Goal: Task Accomplishment & Management: Use online tool/utility

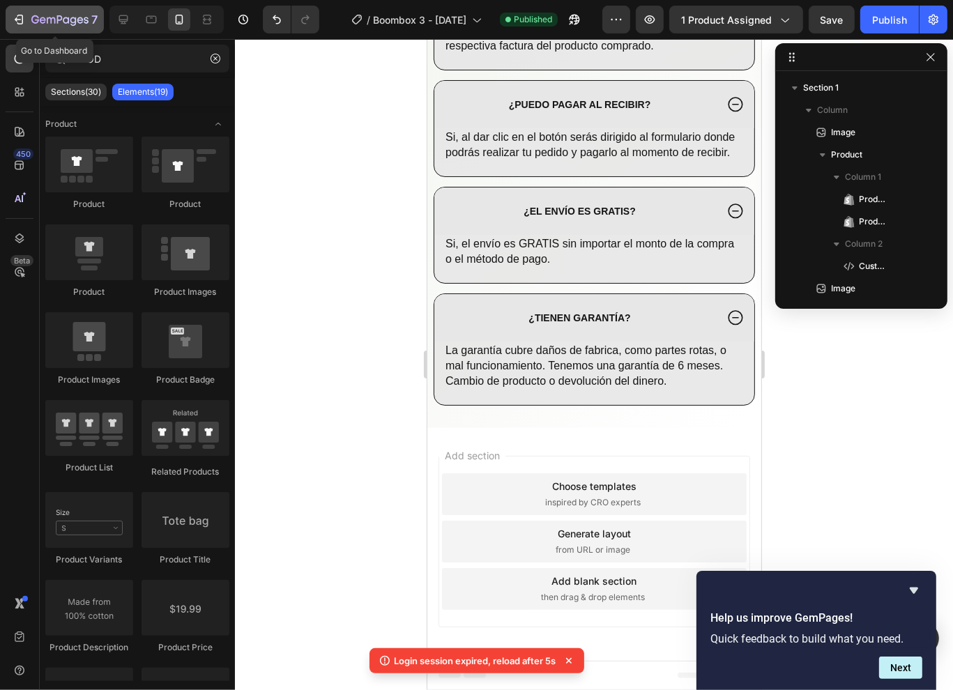
scroll to position [1227, 0]
click at [68, 17] on icon "button" at bounding box center [66, 20] width 6 height 6
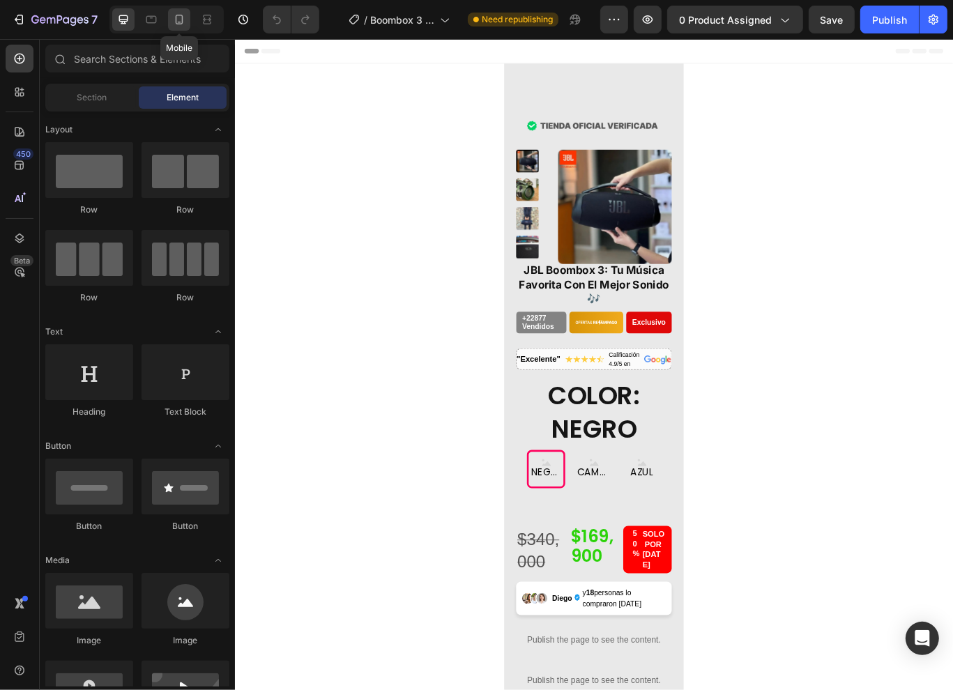
click at [174, 22] on icon at bounding box center [179, 20] width 14 height 14
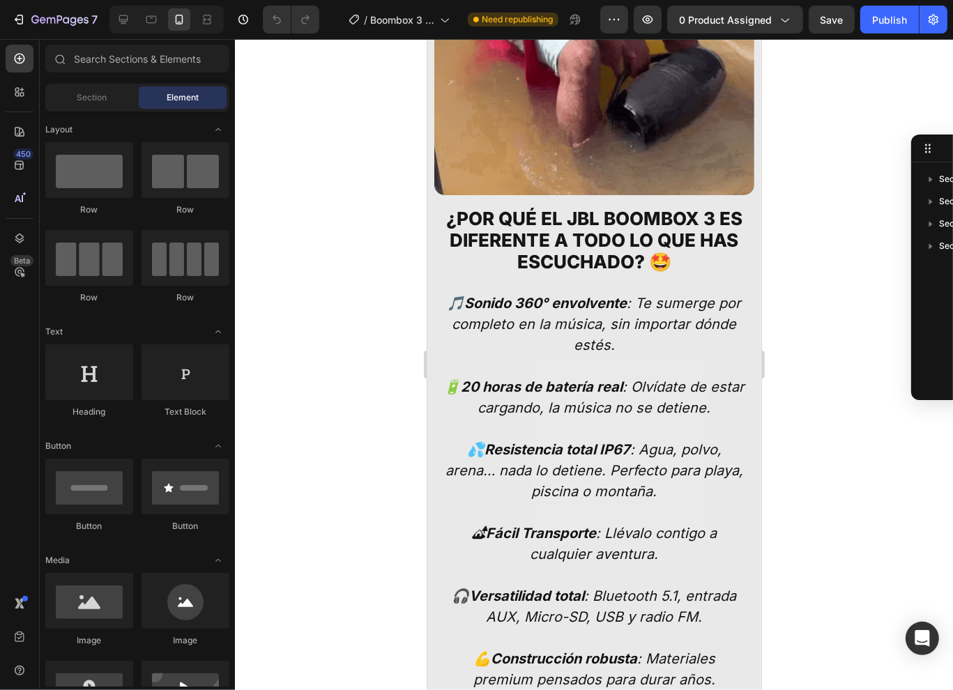
scroll to position [3601, 0]
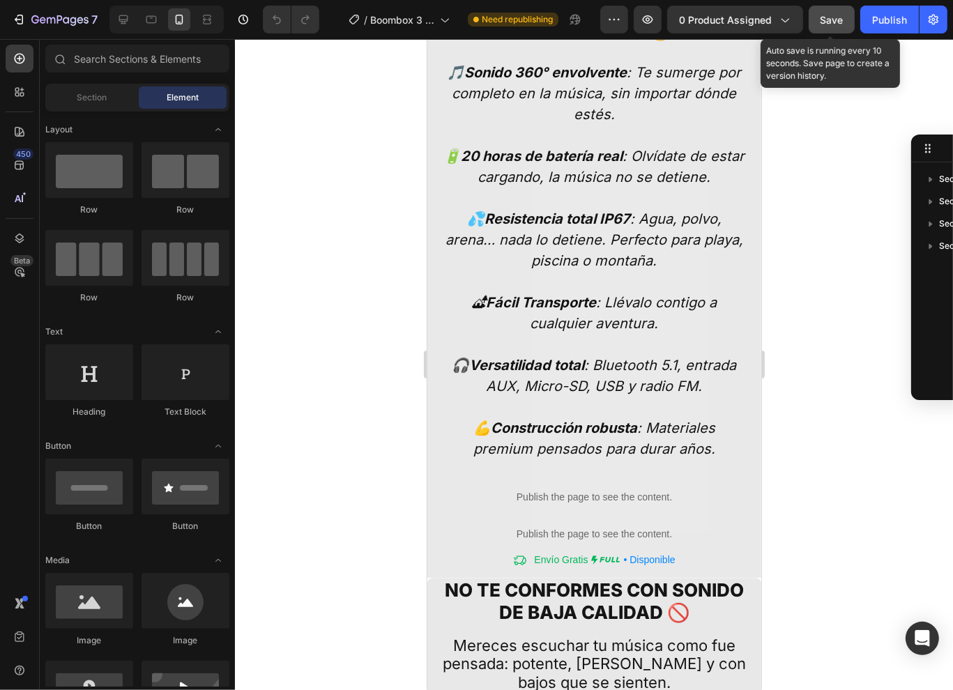
click at [828, 17] on span "Save" at bounding box center [832, 20] width 23 height 12
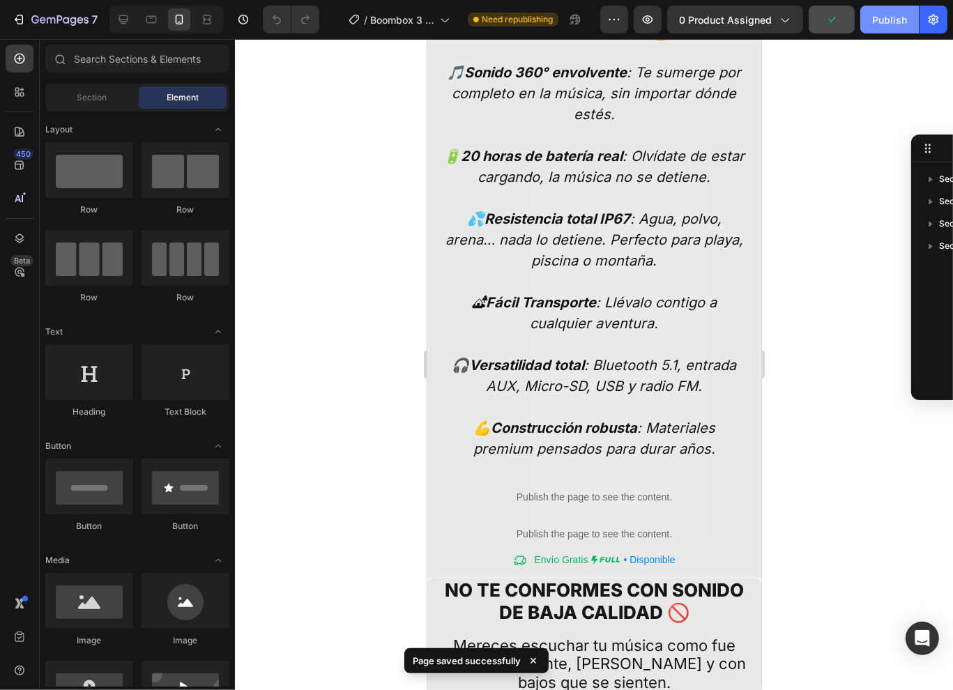
click at [882, 17] on div "Publish" at bounding box center [889, 20] width 35 height 15
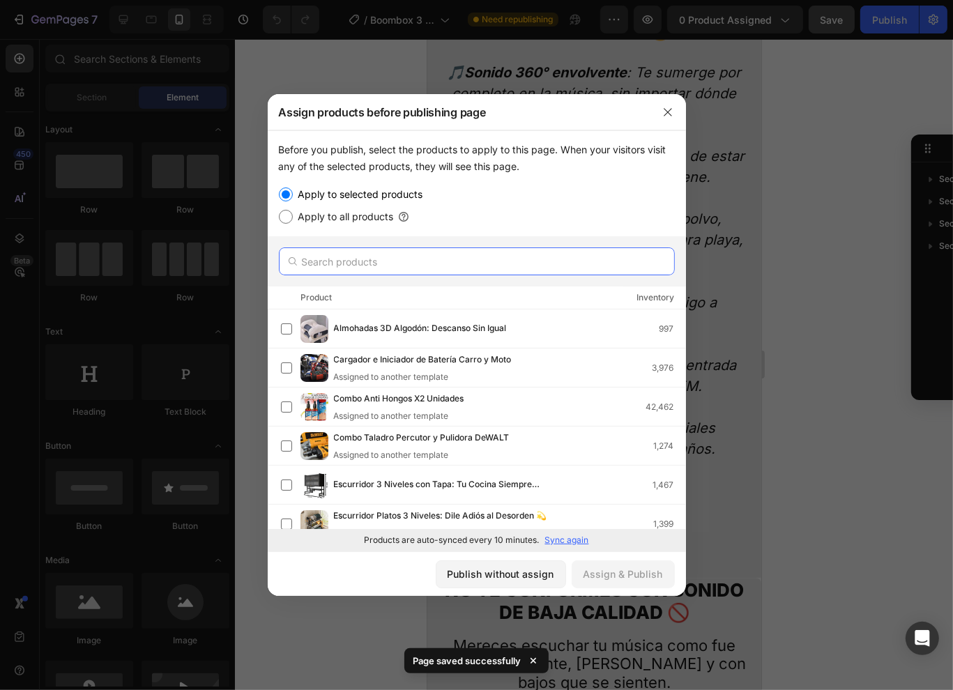
click at [377, 254] on input "text" at bounding box center [477, 261] width 396 height 28
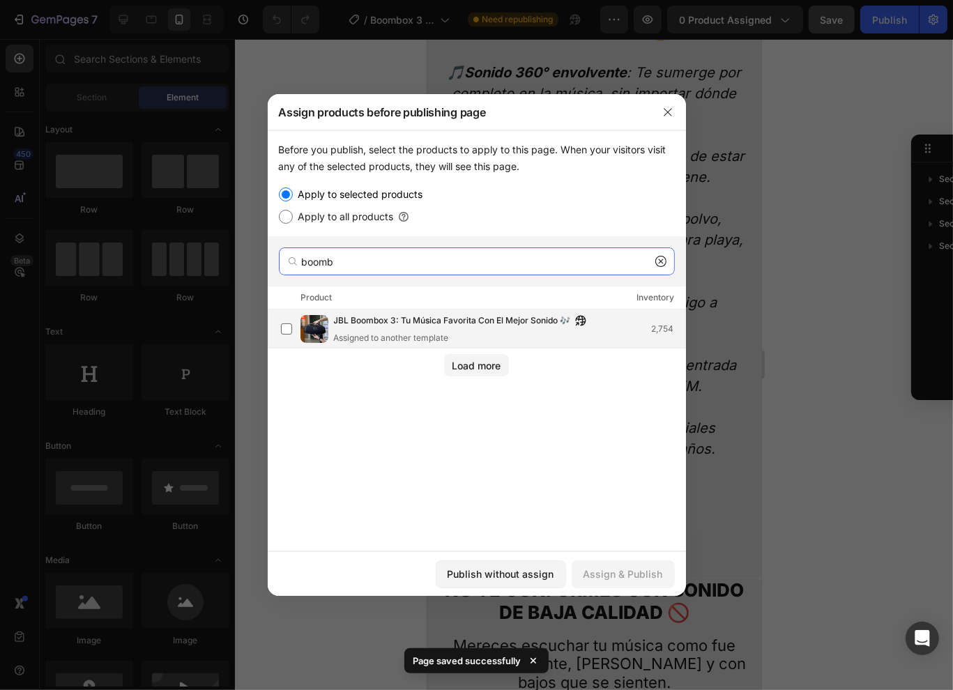
type input "boomb"
click at [373, 326] on span "JBL Boombox 3: Tu Música Favorita Con El Mejor Sonido 🎶" at bounding box center [452, 321] width 237 height 15
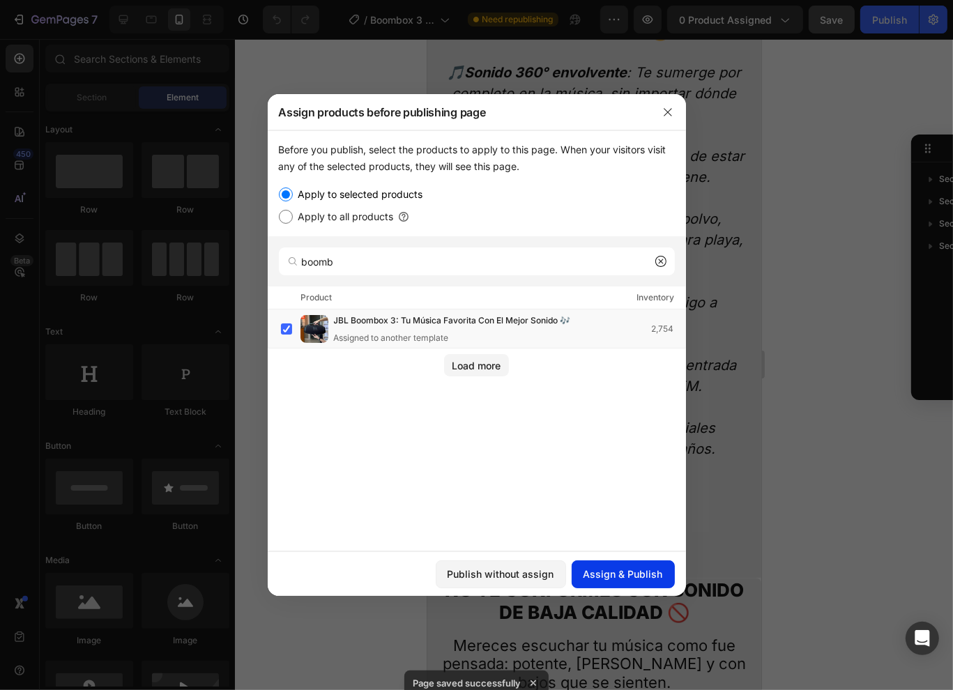
click at [630, 572] on div "Assign & Publish" at bounding box center [622, 574] width 79 height 15
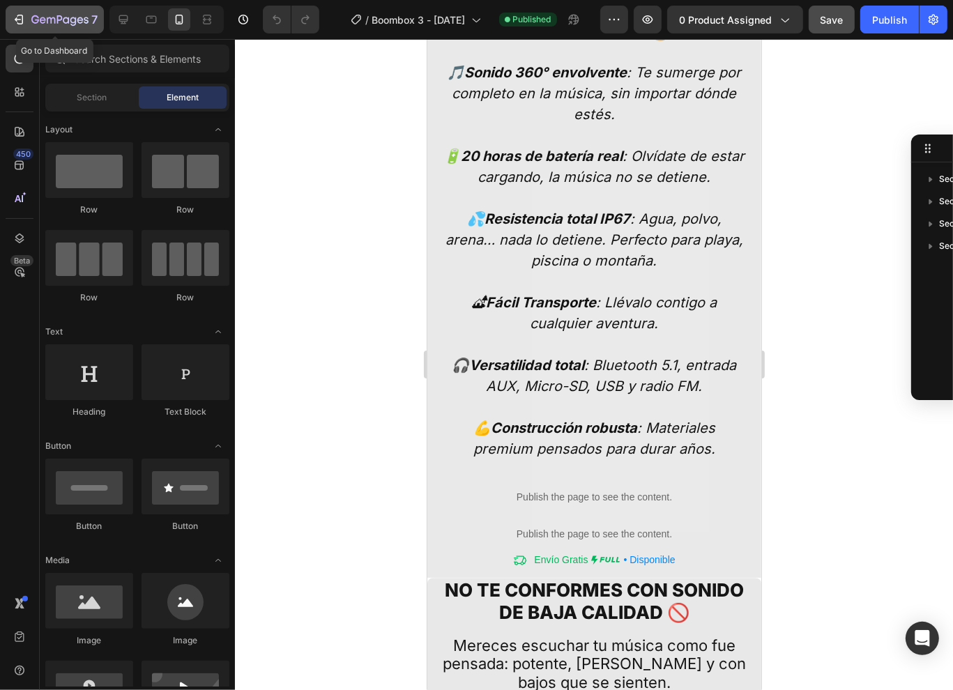
click at [49, 26] on div "7" at bounding box center [64, 19] width 66 height 17
